Goal: Task Accomplishment & Management: Manage account settings

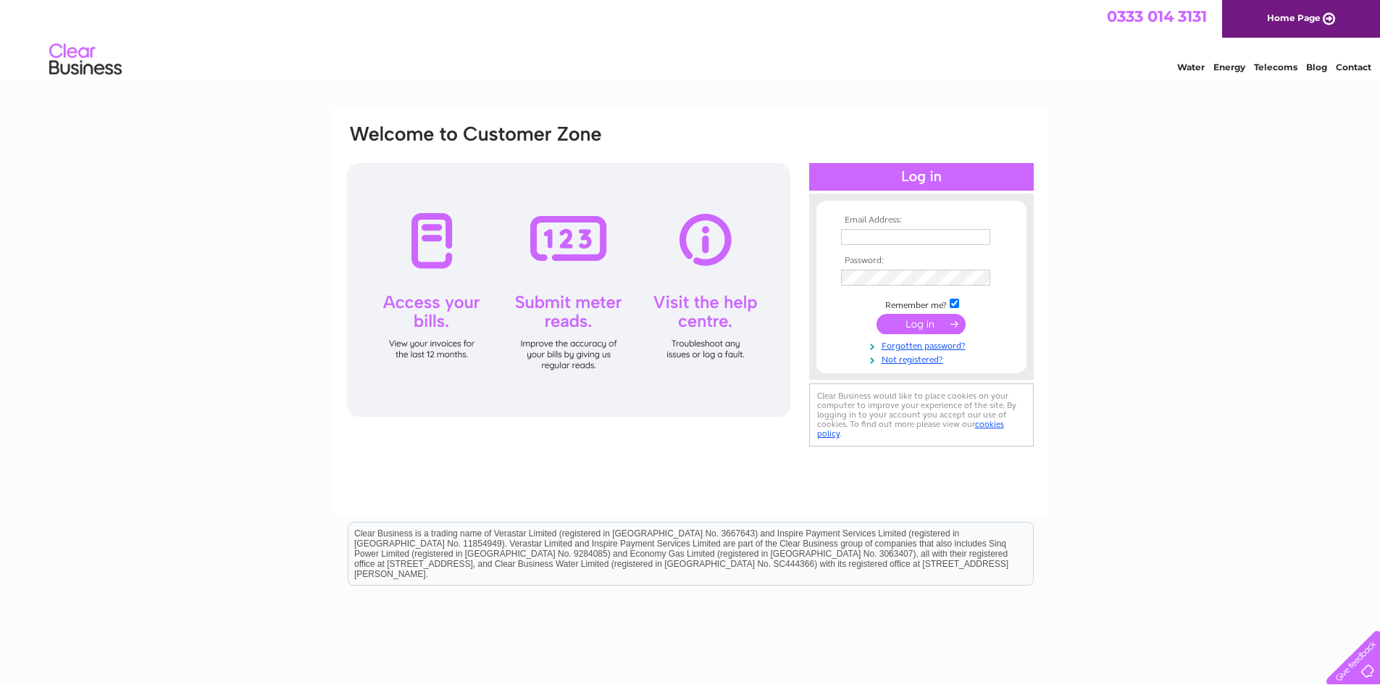
type input "info@constableburton.com"
click at [916, 325] on input "submit" at bounding box center [921, 324] width 89 height 20
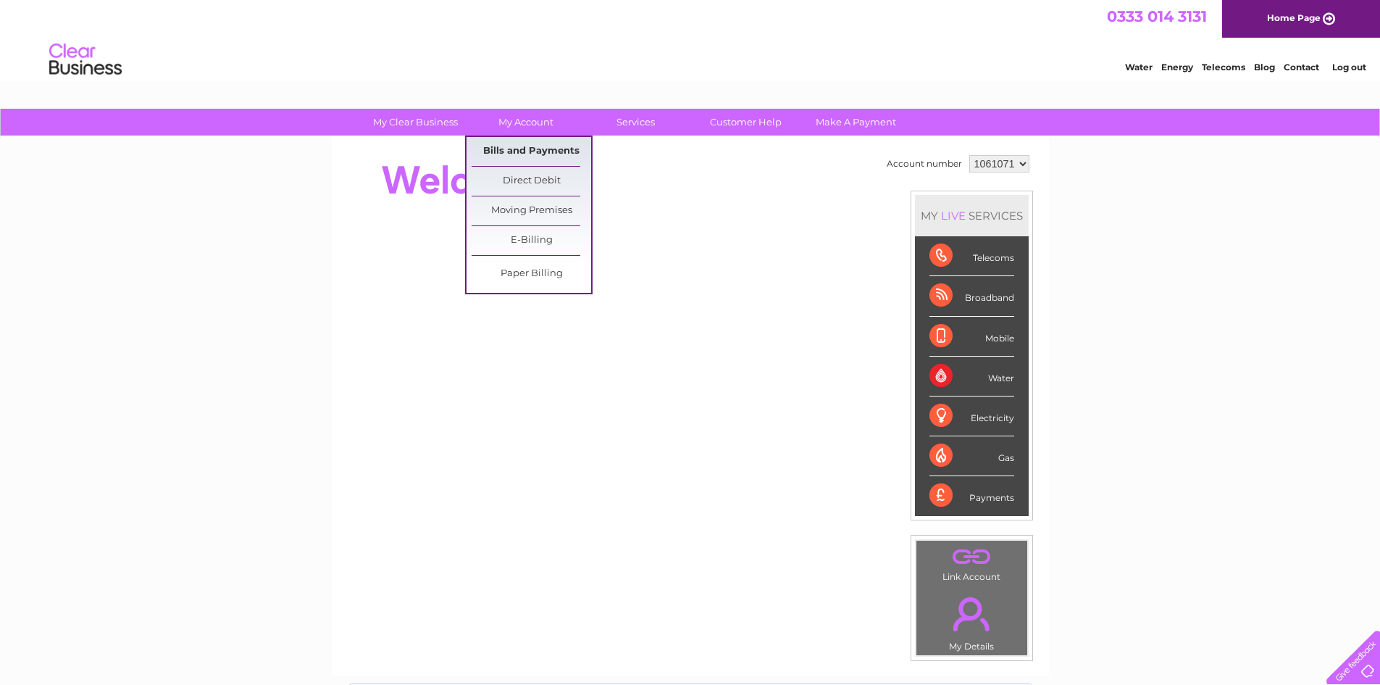
click at [516, 148] on link "Bills and Payments" at bounding box center [532, 151] width 120 height 29
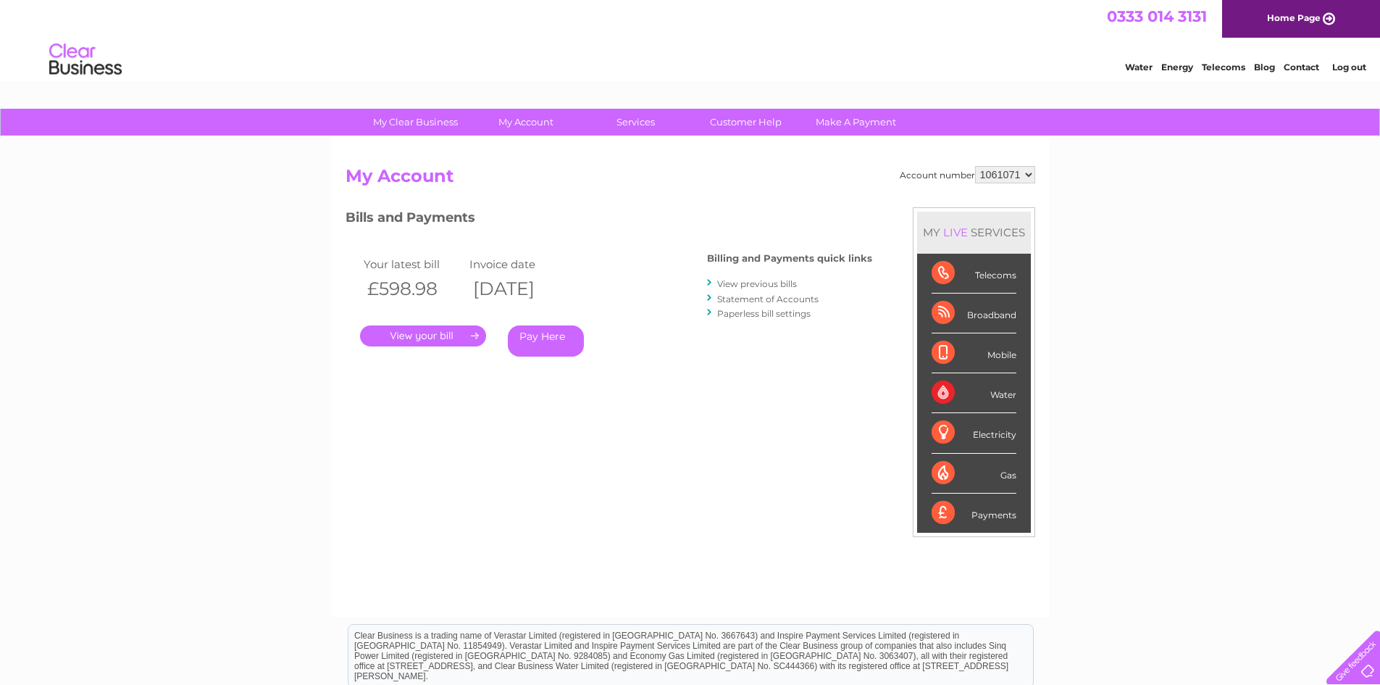
click at [421, 333] on link "." at bounding box center [423, 335] width 126 height 21
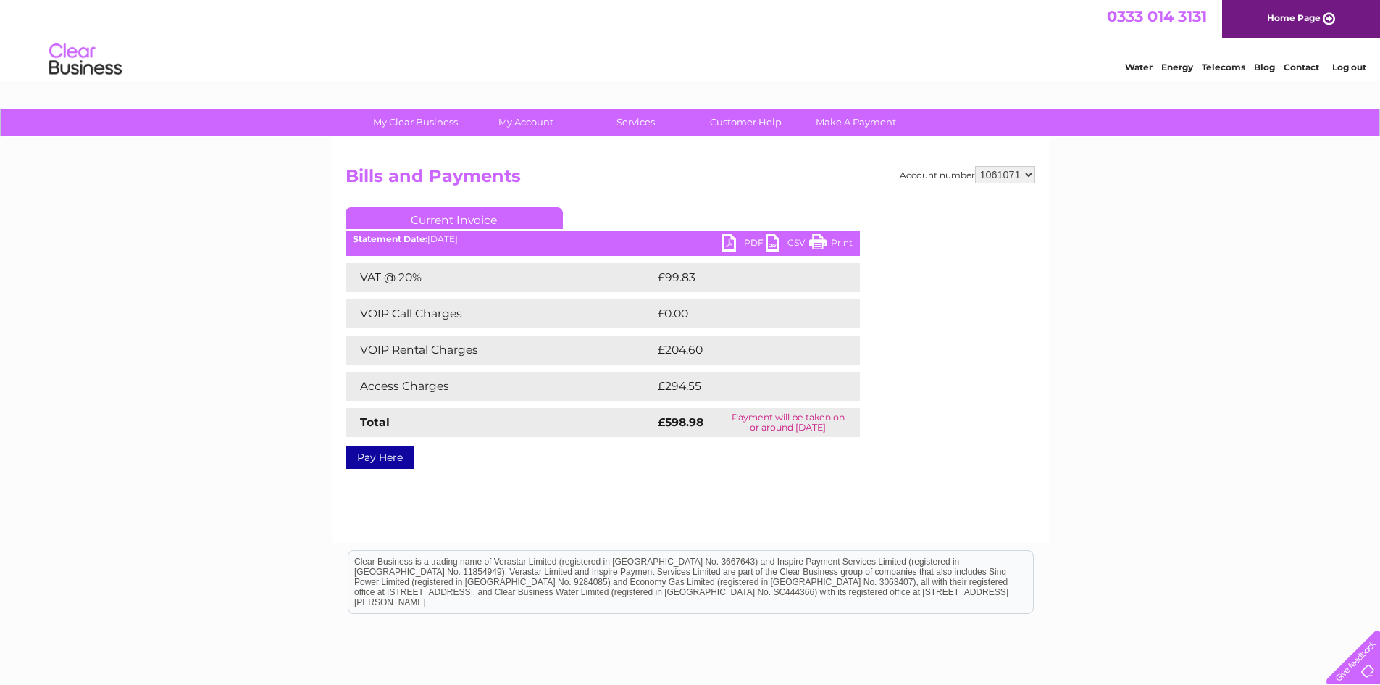
click at [723, 241] on link "PDF" at bounding box center [743, 244] width 43 height 21
